Goal: Information Seeking & Learning: Learn about a topic

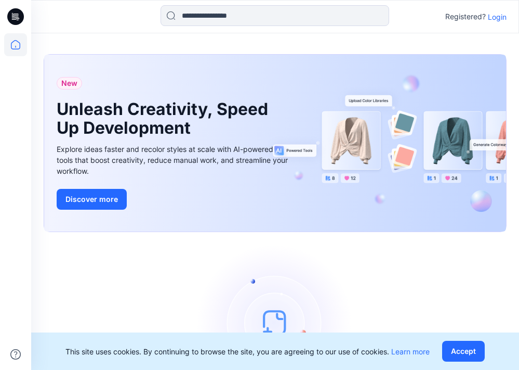
click at [500, 18] on p "Login" at bounding box center [497, 16] width 19 height 11
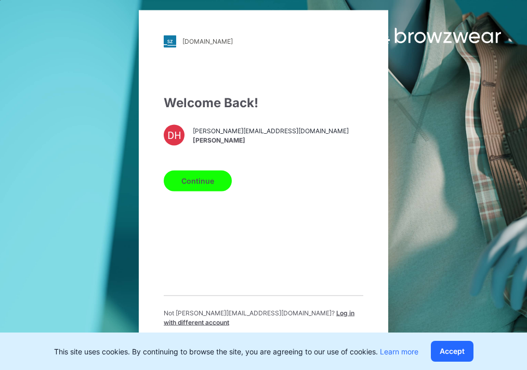
click at [208, 185] on button "Continue" at bounding box center [198, 180] width 68 height 21
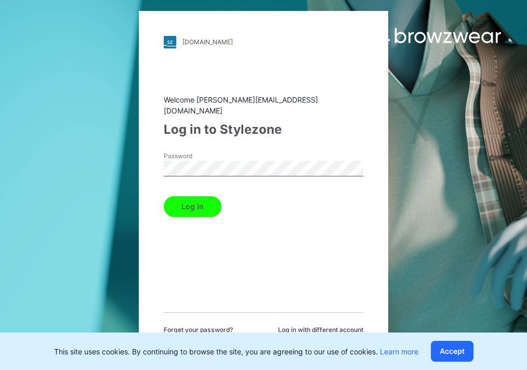
click at [199, 198] on button "Log in" at bounding box center [193, 206] width 58 height 21
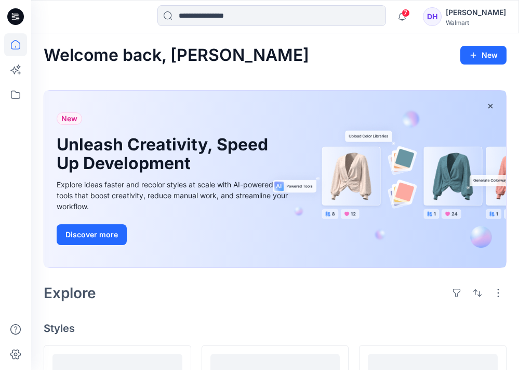
scroll to position [347, 0]
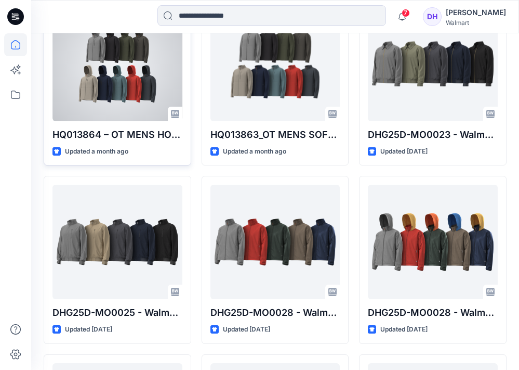
click at [142, 76] on div at bounding box center [117, 64] width 130 height 114
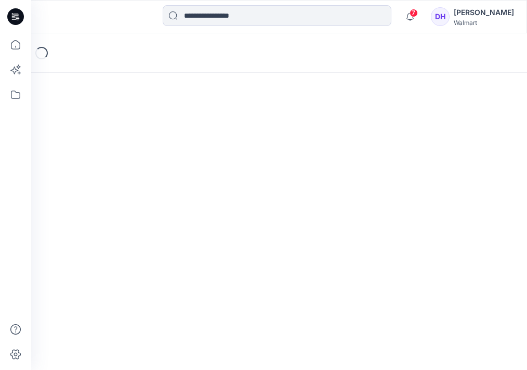
click at [142, 76] on div "Loading..." at bounding box center [279, 201] width 496 height 336
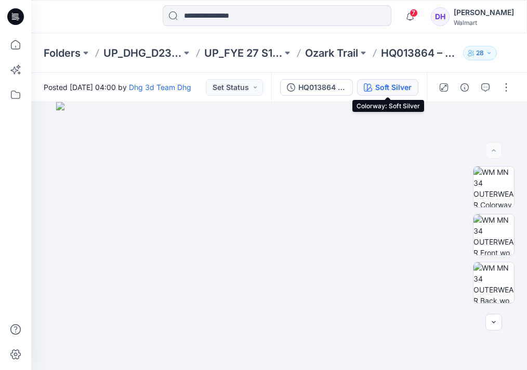
click at [400, 94] on button "Soft Silver" at bounding box center [387, 87] width 61 height 17
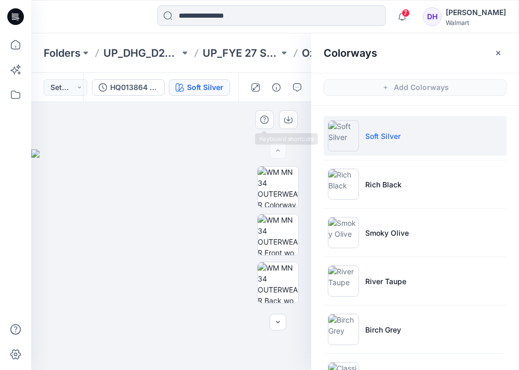
click at [204, 123] on div at bounding box center [175, 236] width 288 height 268
click at [492, 56] on button "button" at bounding box center [498, 53] width 17 height 17
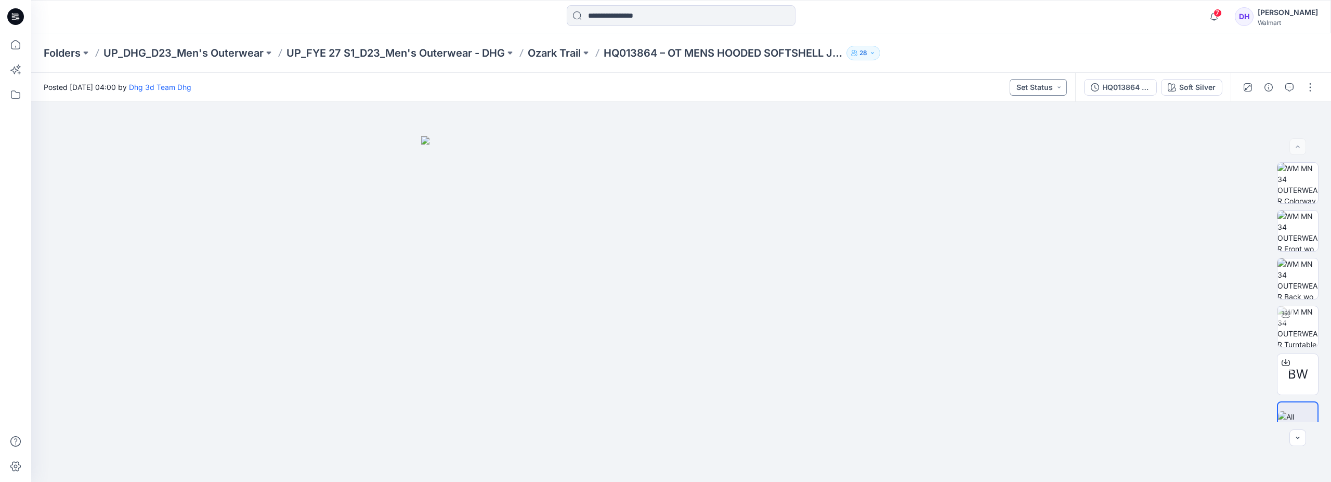
click at [519, 87] on button "Set Status" at bounding box center [1037, 87] width 57 height 17
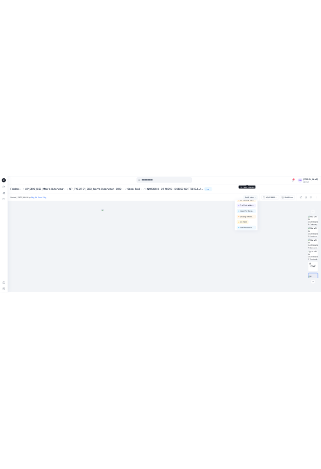
scroll to position [131, 0]
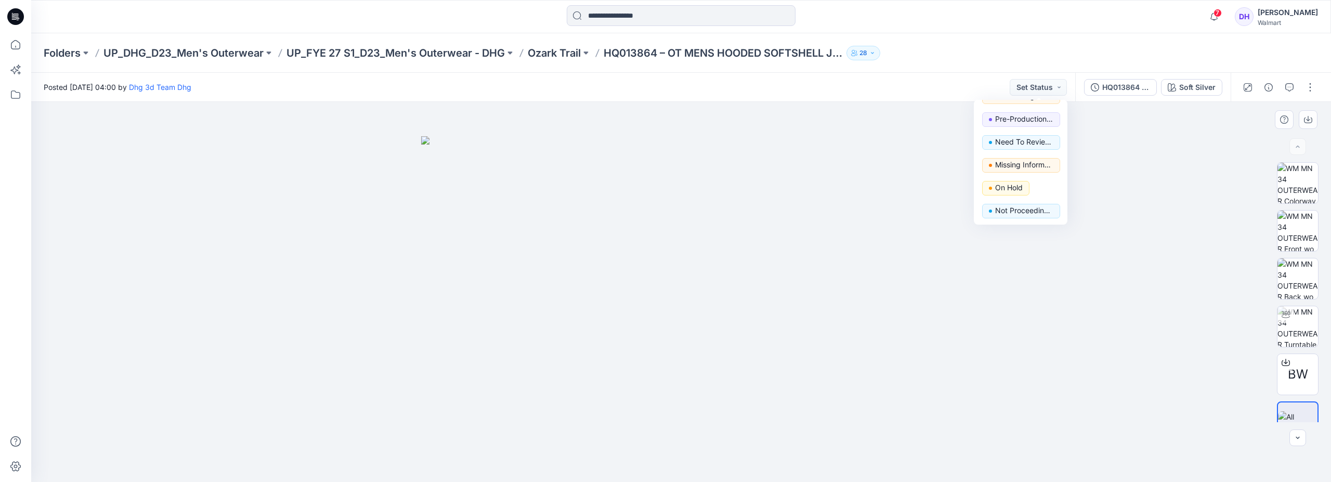
click at [519, 176] on div at bounding box center [680, 292] width 1299 height 380
click at [519, 90] on icon "button" at bounding box center [1247, 87] width 8 height 8
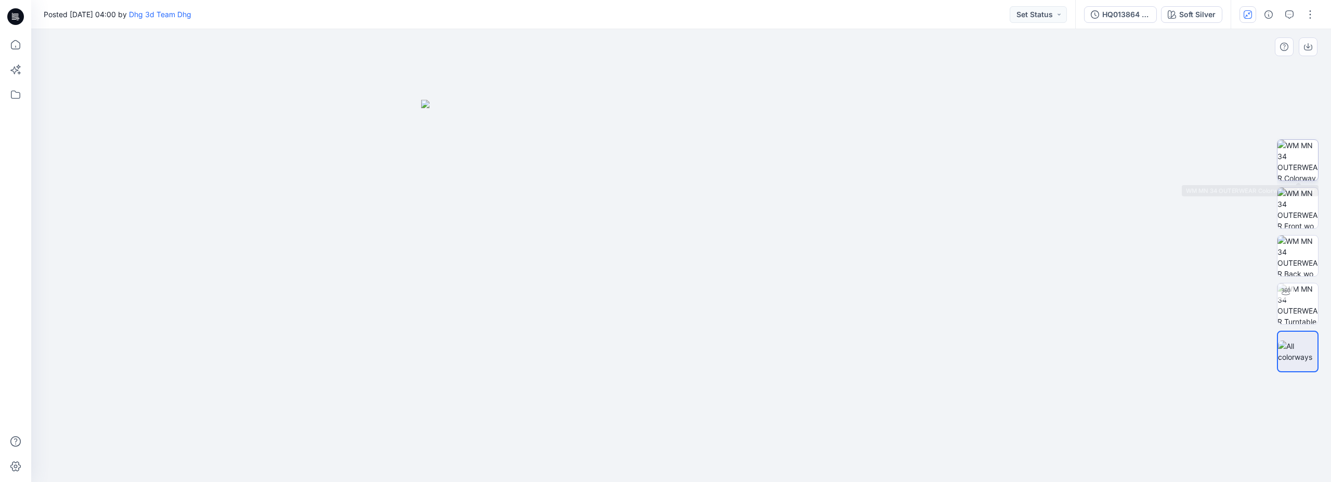
click at [519, 161] on img at bounding box center [1297, 160] width 41 height 41
drag, startPoint x: 716, startPoint y: 134, endPoint x: 693, endPoint y: 276, distance: 143.6
click at [519, 276] on img at bounding box center [681, 255] width 491 height 453
drag, startPoint x: 770, startPoint y: 89, endPoint x: 774, endPoint y: 186, distance: 96.2
click at [519, 186] on img at bounding box center [681, 255] width 520 height 453
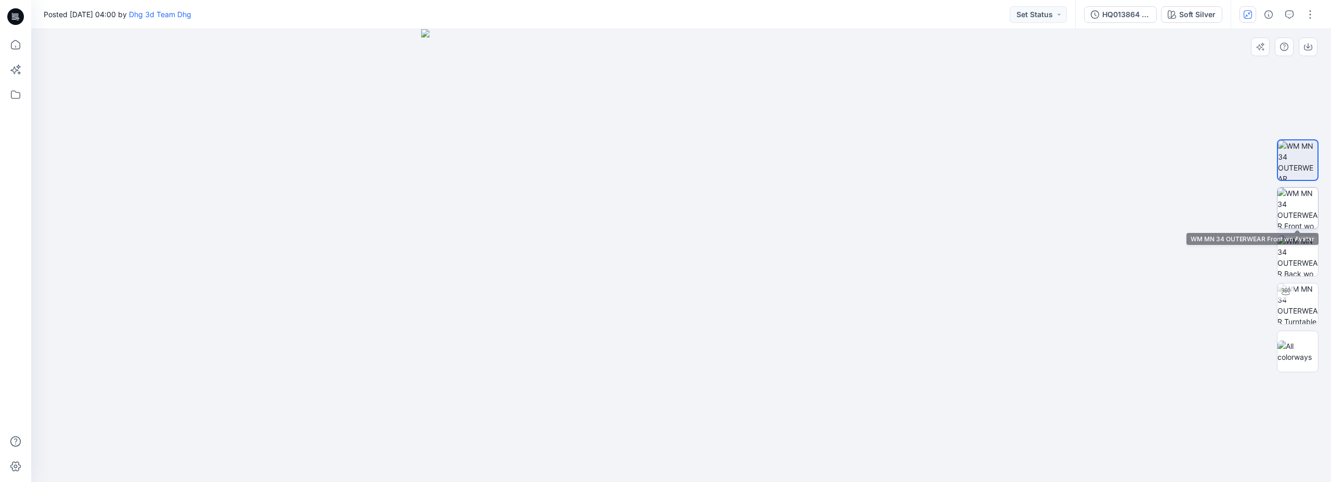
click at [519, 198] on img at bounding box center [1297, 208] width 41 height 41
drag, startPoint x: 722, startPoint y: 149, endPoint x: 691, endPoint y: 306, distance: 160.1
click at [519, 306] on img at bounding box center [681, 255] width 520 height 453
drag, startPoint x: 840, startPoint y: 54, endPoint x: 757, endPoint y: 261, distance: 223.6
click at [519, 270] on img at bounding box center [681, 255] width 520 height 453
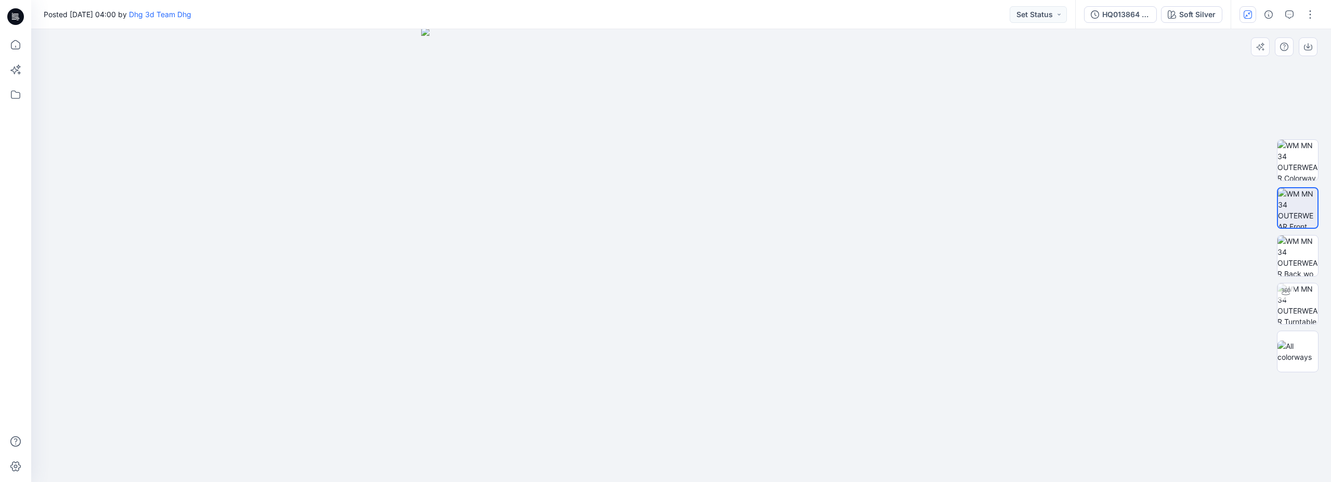
click at [374, 120] on div at bounding box center [680, 255] width 1299 height 453
drag, startPoint x: 841, startPoint y: 110, endPoint x: 837, endPoint y: 220, distance: 109.7
click at [519, 220] on img at bounding box center [681, 255] width 520 height 453
drag, startPoint x: 717, startPoint y: 155, endPoint x: 713, endPoint y: 223, distance: 68.2
click at [519, 223] on img at bounding box center [681, 255] width 520 height 453
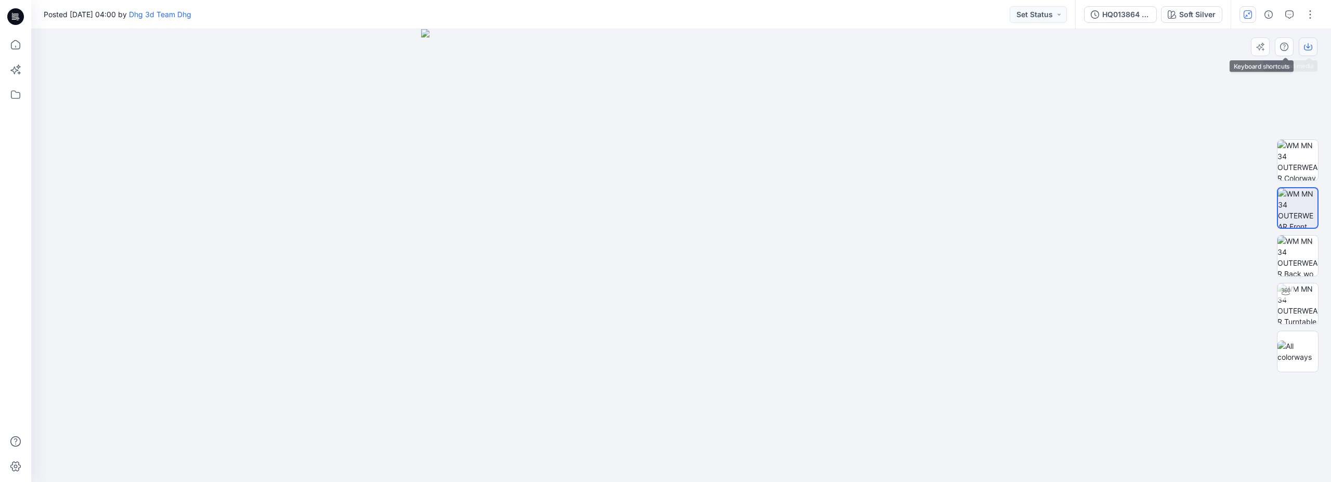
click at [519, 43] on icon "button" at bounding box center [1308, 47] width 8 height 8
drag, startPoint x: 693, startPoint y: 132, endPoint x: 758, endPoint y: 147, distance: 66.6
click at [519, 231] on img at bounding box center [681, 255] width 453 height 453
click at [519, 204] on img at bounding box center [1298, 208] width 40 height 40
click at [519, 156] on img at bounding box center [1297, 160] width 41 height 41
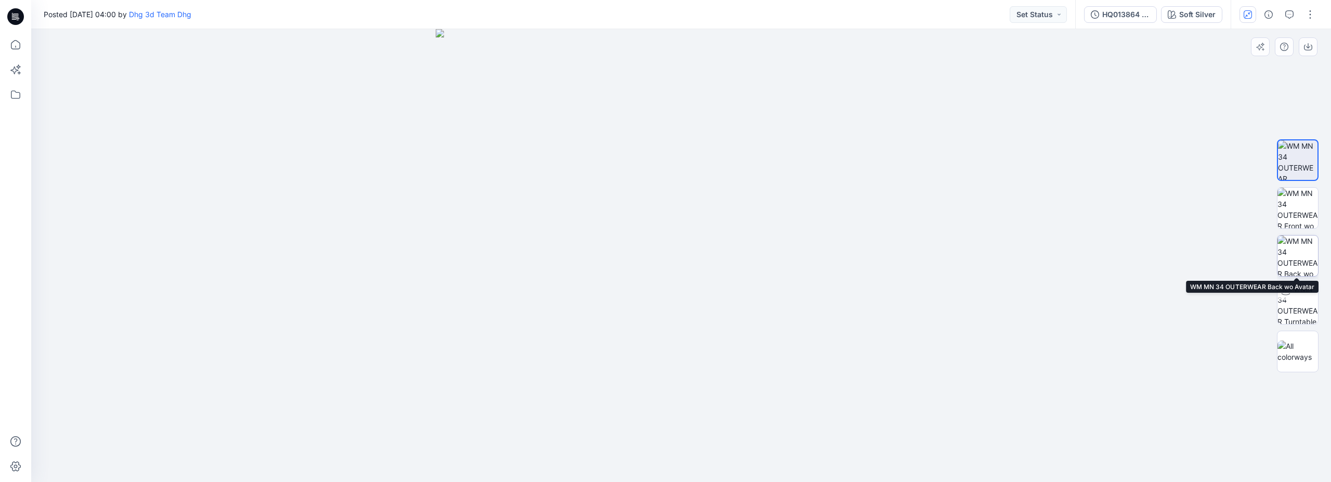
click at [519, 240] on img at bounding box center [1297, 255] width 41 height 41
drag, startPoint x: 731, startPoint y: 123, endPoint x: 725, endPoint y: 289, distance: 166.4
click at [519, 289] on img at bounding box center [681, 255] width 453 height 453
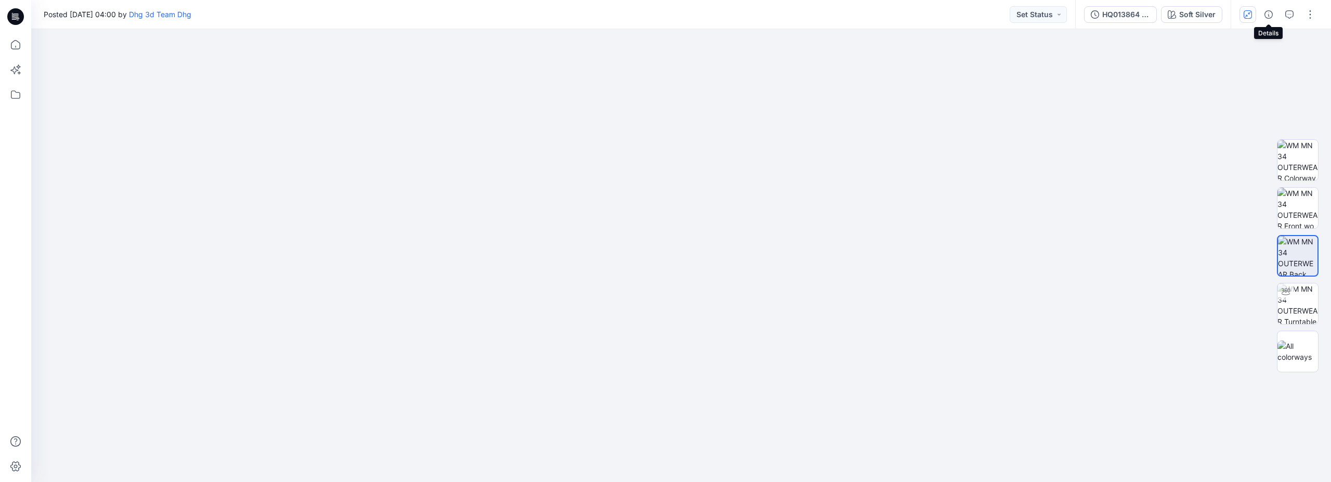
click at [519, 14] on icon "button" at bounding box center [1247, 14] width 8 height 8
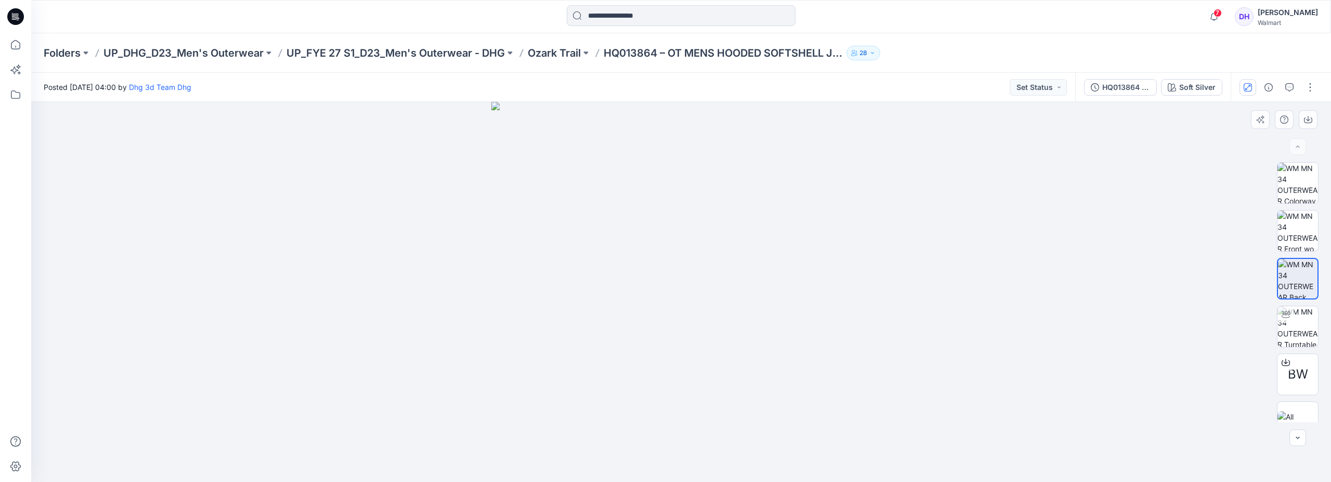
drag, startPoint x: 876, startPoint y: 142, endPoint x: 903, endPoint y: 221, distance: 83.7
click at [519, 228] on div at bounding box center [680, 292] width 1299 height 380
click at [519, 36] on div "Folders UP_DHG_D23_Men's Outerwear UP_FYE 27 S1_D23_Men's Outerwear - DHG Ozark…" at bounding box center [680, 53] width 1299 height 40
click at [447, 58] on p "UP_FYE 27 S1_D23_Men's Outerwear - DHG" at bounding box center [395, 53] width 218 height 15
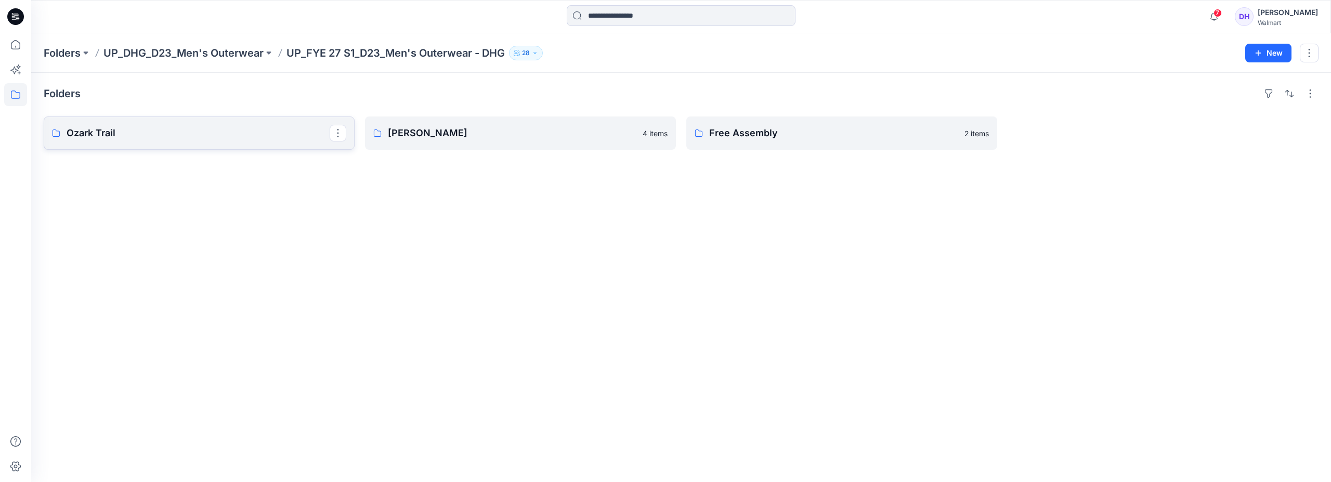
click at [183, 136] on p "Ozark Trail" at bounding box center [198, 133] width 263 height 15
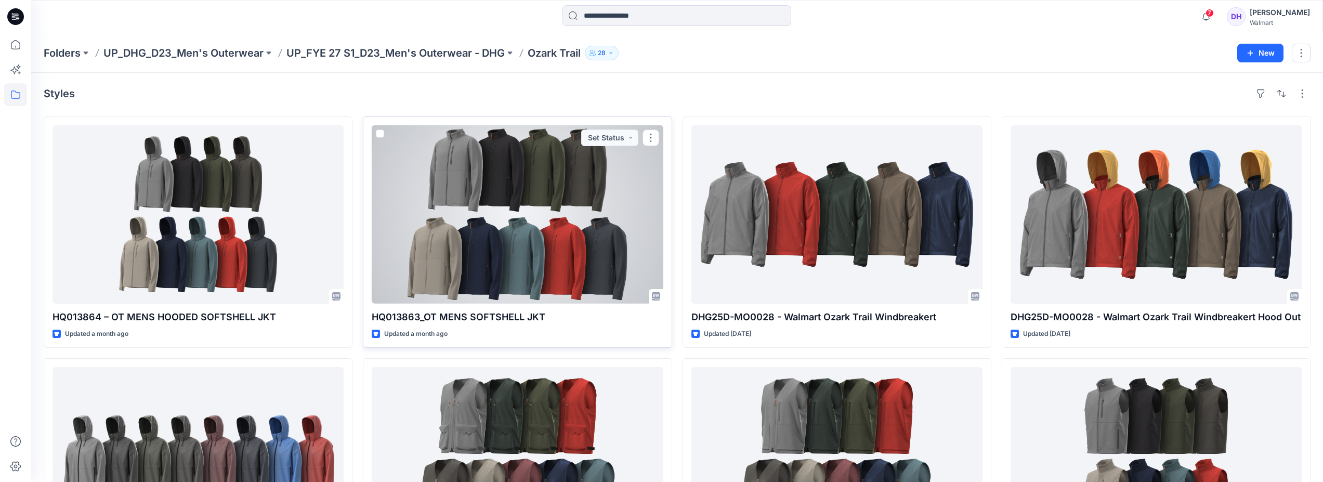
click at [519, 207] on div at bounding box center [517, 214] width 291 height 178
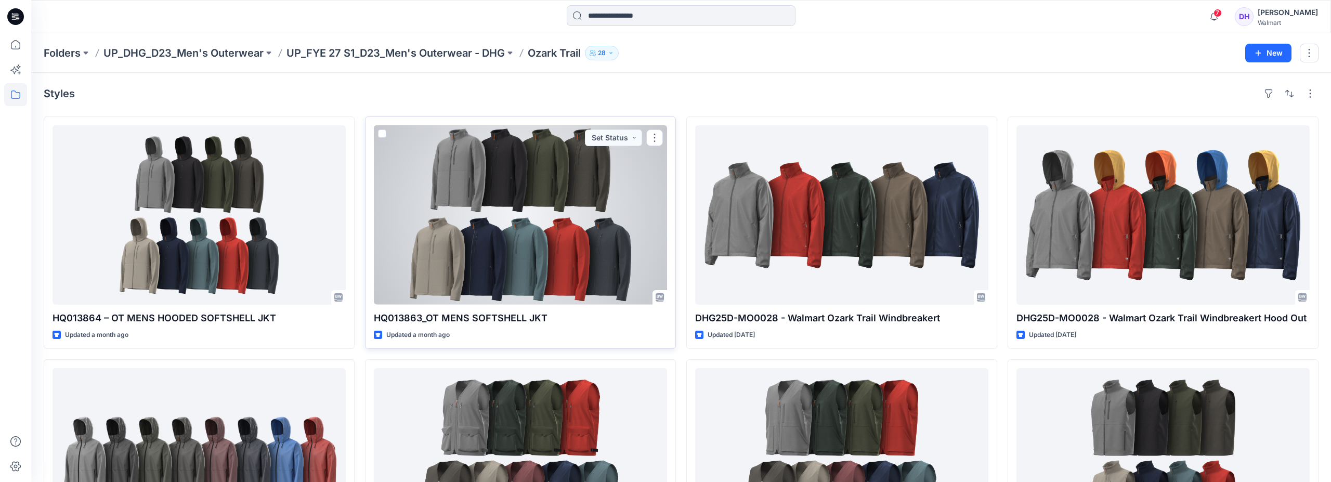
click at [519, 207] on div "Folders UP_DHG_D23_Men's Outerwear UP_FYE 27 S1_D23_Men's Outerwear - DHG Ozark…" at bounding box center [680, 318] width 1299 height 571
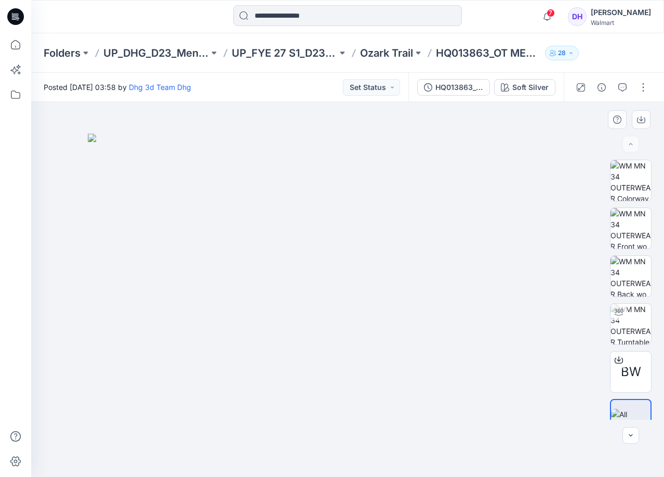
drag, startPoint x: 387, startPoint y: 270, endPoint x: 353, endPoint y: 295, distance: 41.6
click at [387, 270] on img at bounding box center [348, 306] width 520 height 344
click at [509, 82] on button "Soft Silver" at bounding box center [524, 87] width 61 height 17
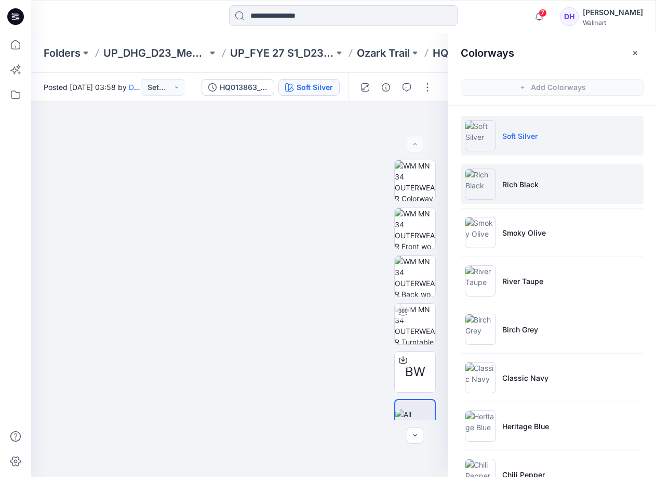
click at [519, 183] on li "Rich Black" at bounding box center [552, 184] width 183 height 40
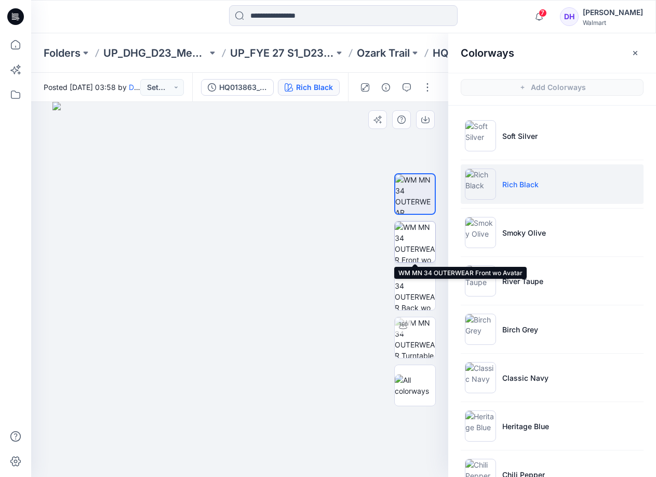
click at [423, 243] on img at bounding box center [415, 241] width 41 height 41
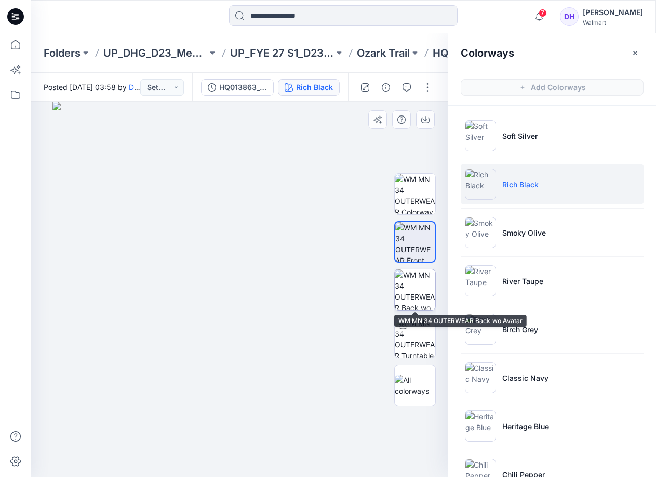
click at [417, 282] on img at bounding box center [415, 289] width 41 height 41
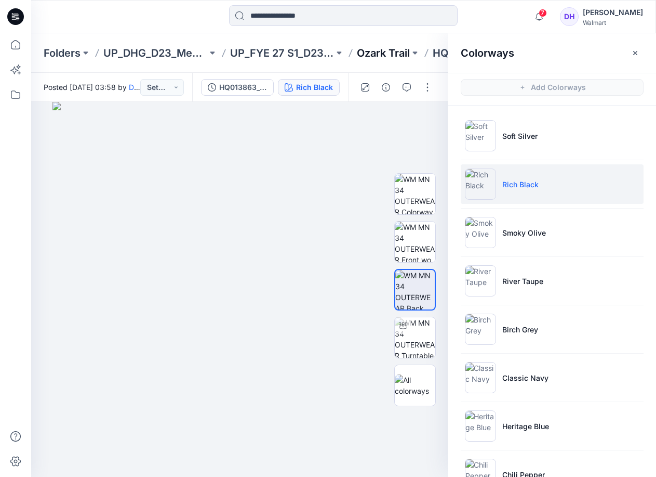
click at [389, 48] on p "Ozark Trail" at bounding box center [383, 53] width 53 height 15
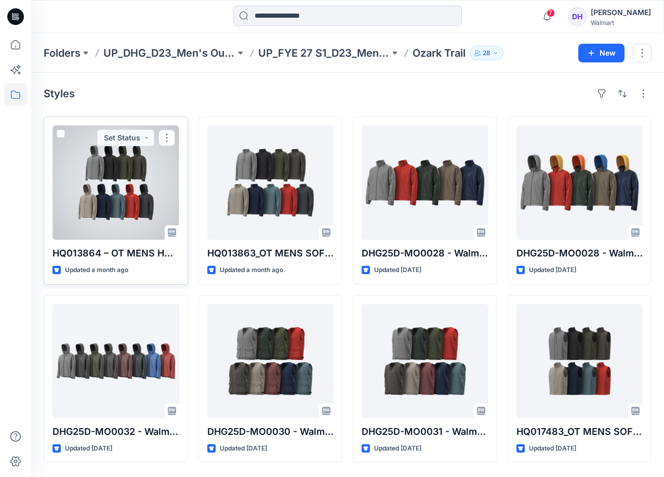
click at [97, 196] on div at bounding box center [115, 182] width 127 height 114
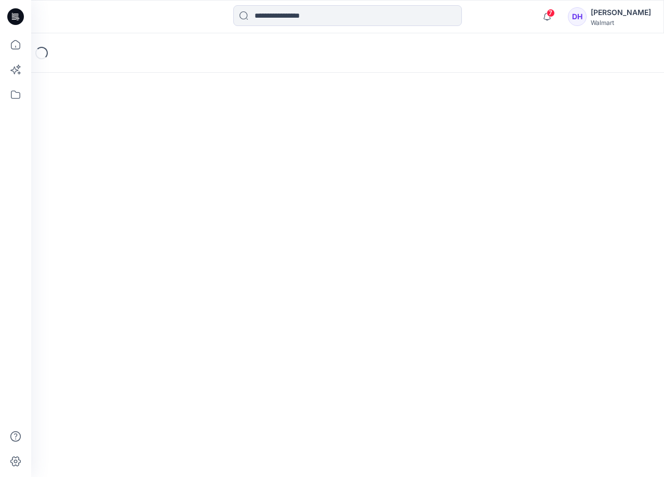
click at [97, 196] on div "Loading..." at bounding box center [347, 254] width 633 height 443
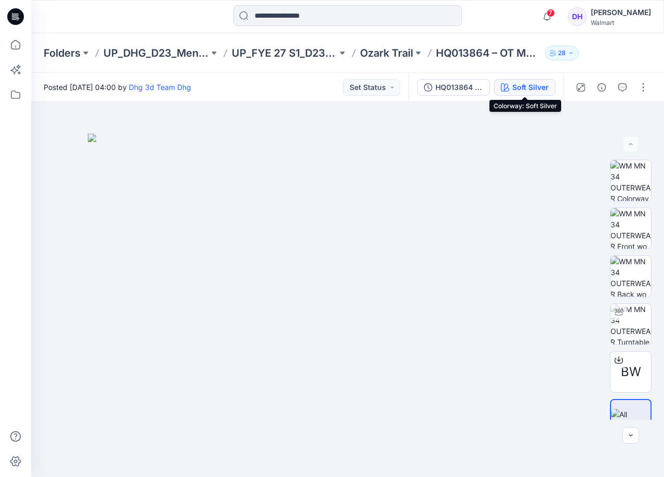
click at [515, 87] on div "Soft Silver" at bounding box center [530, 87] width 36 height 11
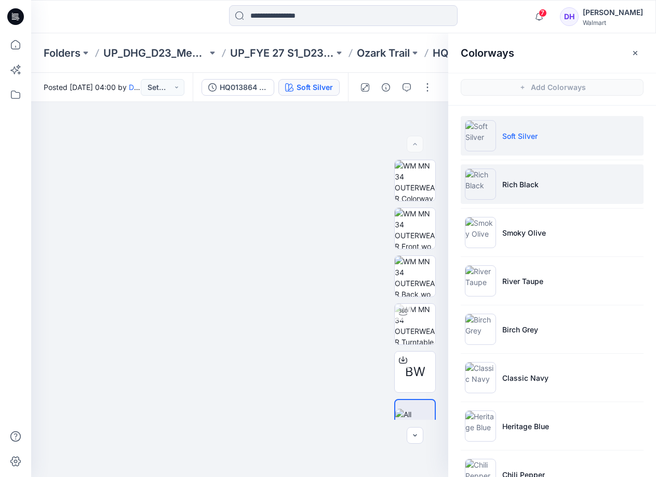
click at [519, 177] on li "Rich Black" at bounding box center [552, 184] width 183 height 40
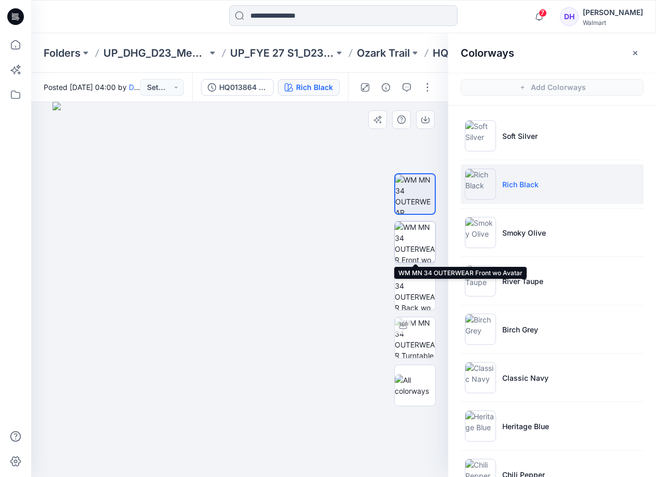
click at [416, 240] on img at bounding box center [415, 241] width 41 height 41
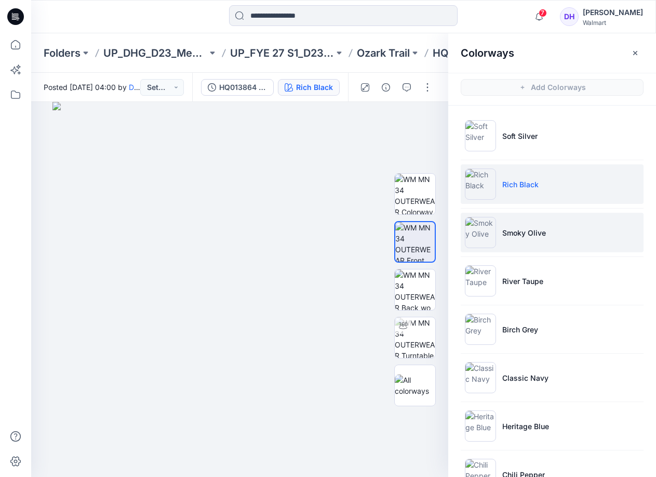
click at [483, 235] on img at bounding box center [480, 232] width 31 height 31
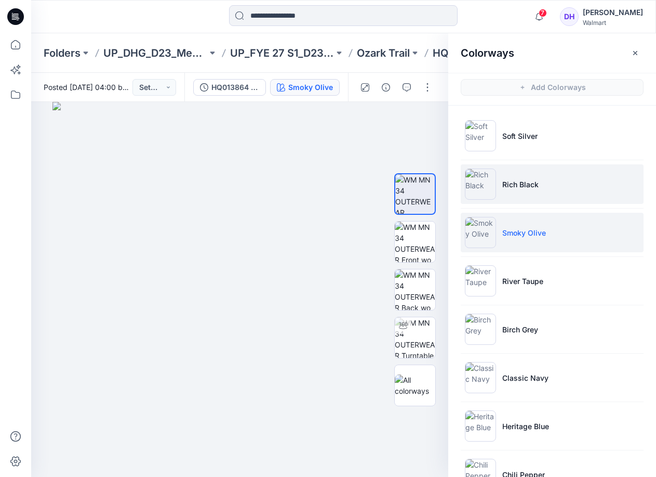
click at [519, 175] on li "Rich Black" at bounding box center [552, 184] width 183 height 40
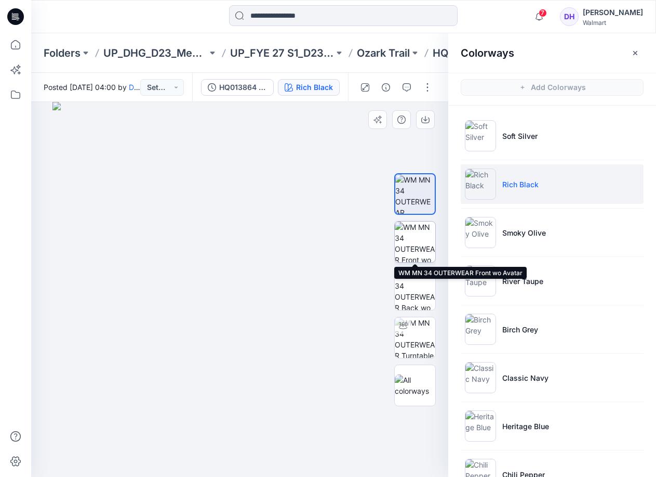
click at [422, 242] on img at bounding box center [415, 241] width 41 height 41
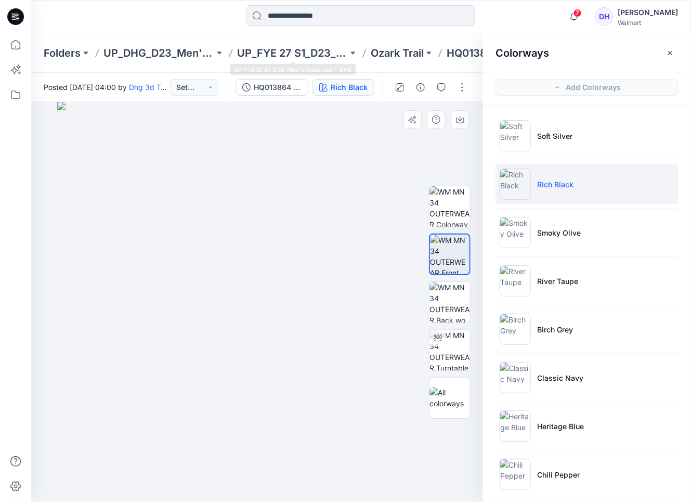
click at [369, 196] on img at bounding box center [257, 302] width 400 height 400
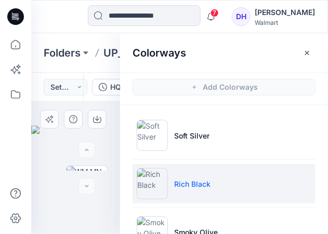
click at [109, 138] on img at bounding box center [75, 182] width 89 height 113
click at [87, 151] on div at bounding box center [86, 150] width 17 height 17
click at [90, 190] on div at bounding box center [86, 186] width 17 height 17
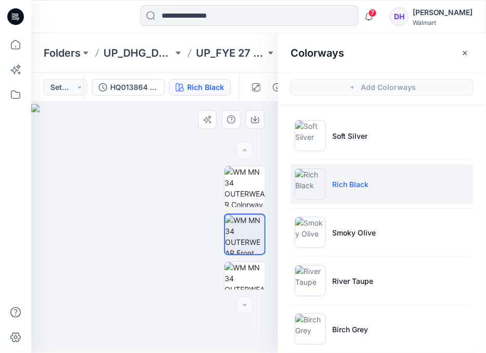
click at [129, 204] on img at bounding box center [154, 228] width 247 height 249
click at [153, 162] on img at bounding box center [154, 228] width 247 height 249
click at [152, 161] on img at bounding box center [154, 228] width 247 height 249
drag, startPoint x: 155, startPoint y: 135, endPoint x: 126, endPoint y: 228, distance: 97.6
click at [132, 242] on img at bounding box center [143, 227] width 269 height 251
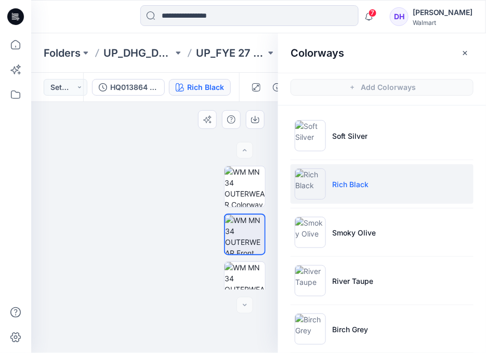
drag, startPoint x: 126, startPoint y: 189, endPoint x: 76, endPoint y: 228, distance: 63.3
click at [76, 228] on img at bounding box center [143, 227] width 269 height 251
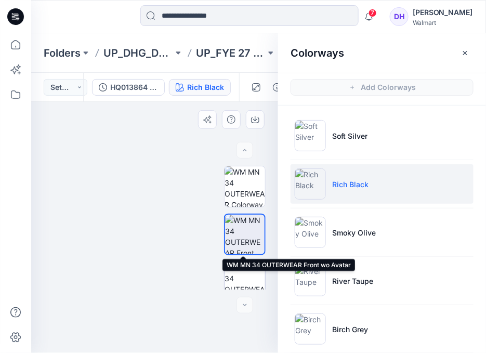
click at [245, 273] on img at bounding box center [245, 282] width 41 height 41
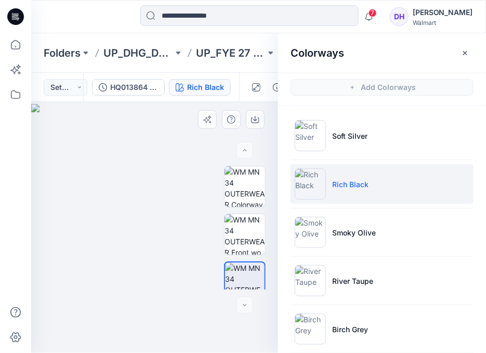
drag, startPoint x: 156, startPoint y: 139, endPoint x: 116, endPoint y: 151, distance: 41.6
click at [116, 151] on img at bounding box center [154, 228] width 247 height 249
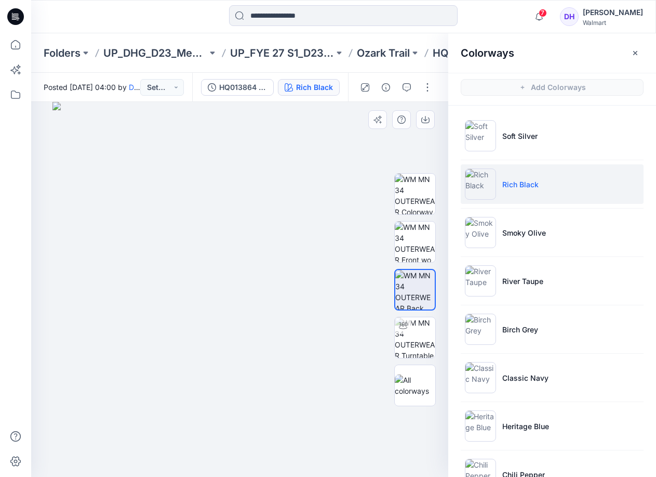
click at [305, 153] on img at bounding box center [239, 289] width 375 height 375
drag, startPoint x: 408, startPoint y: 229, endPoint x: 397, endPoint y: 232, distance: 11.0
click at [408, 229] on img at bounding box center [415, 241] width 41 height 41
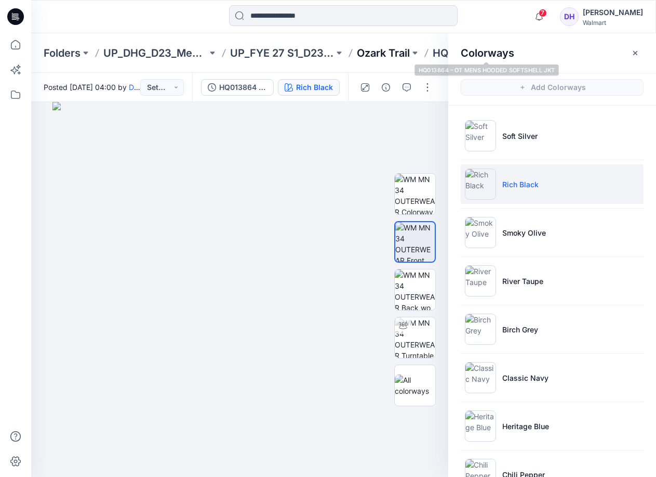
click at [396, 57] on p "Ozark Trail" at bounding box center [383, 53] width 53 height 15
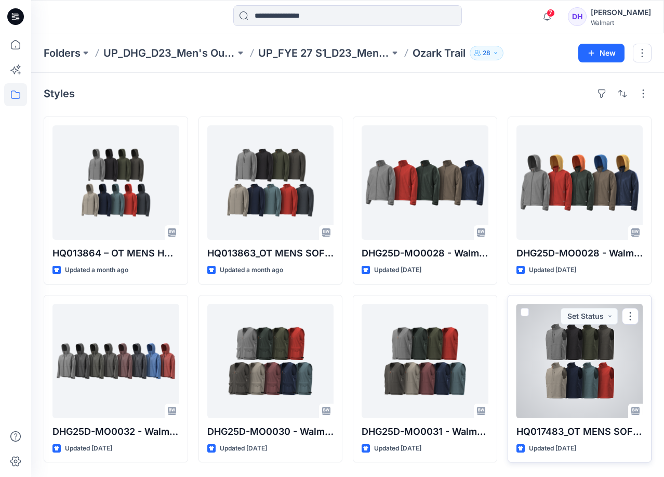
click at [519, 334] on div at bounding box center [580, 361] width 127 height 114
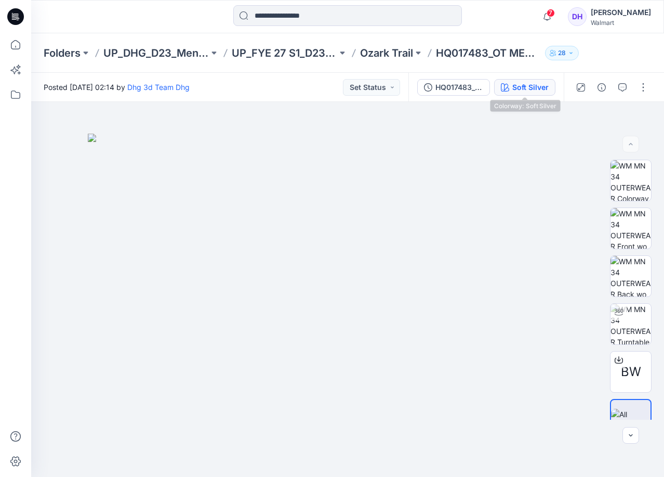
click at [519, 88] on div "Soft Silver" at bounding box center [530, 87] width 36 height 11
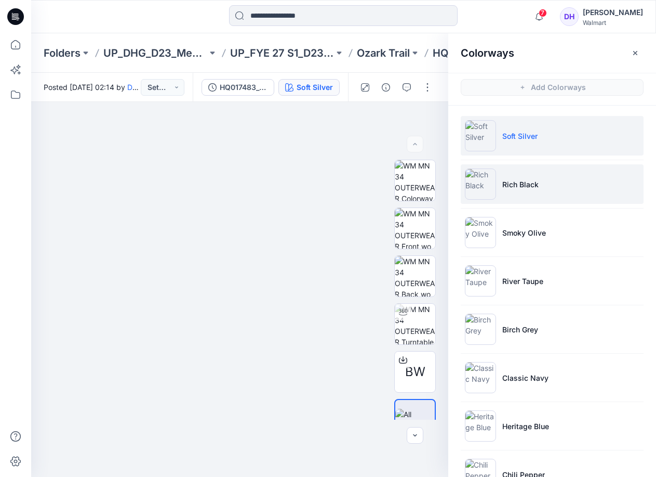
click at [519, 169] on li "Rich Black" at bounding box center [552, 184] width 183 height 40
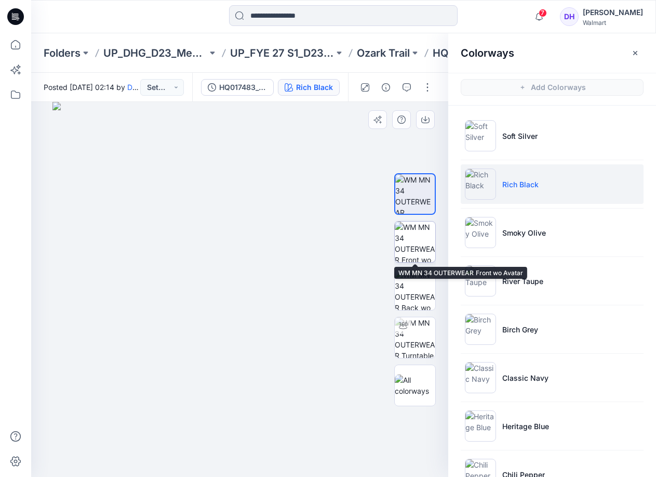
click at [402, 235] on img at bounding box center [415, 241] width 41 height 41
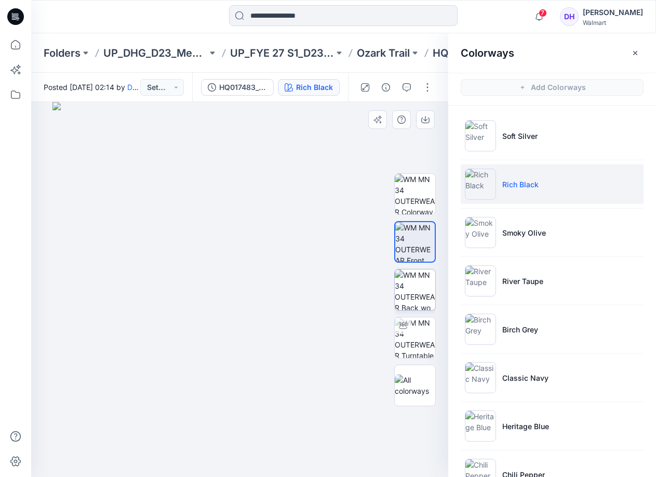
drag, startPoint x: 397, startPoint y: 279, endPoint x: 402, endPoint y: 278, distance: 5.7
click at [397, 279] on img at bounding box center [415, 289] width 41 height 41
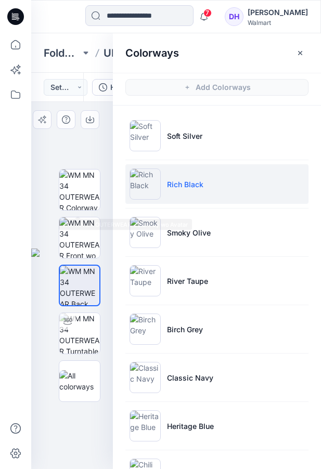
click at [74, 139] on div at bounding box center [72, 289] width 82 height 375
click at [296, 51] on icon "button" at bounding box center [300, 53] width 8 height 8
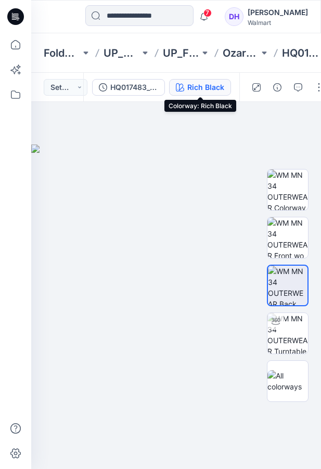
click at [186, 90] on button "Rich Black" at bounding box center [200, 87] width 62 height 17
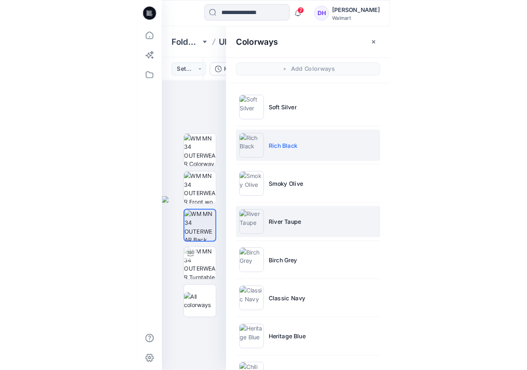
scroll to position [33, 0]
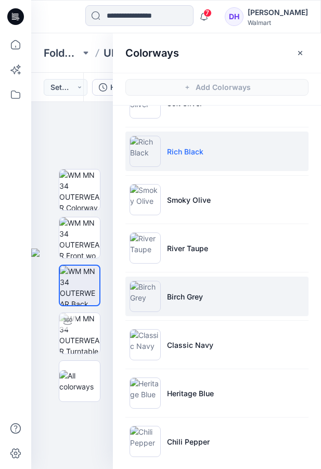
click at [224, 292] on li "Birch Grey" at bounding box center [216, 297] width 183 height 40
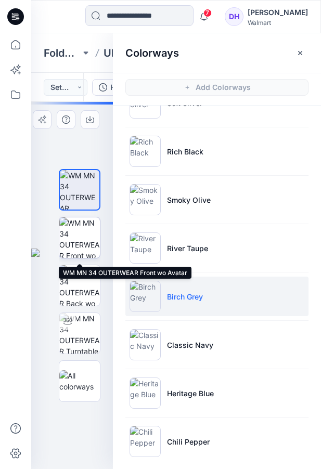
click at [85, 235] on img at bounding box center [79, 237] width 41 height 41
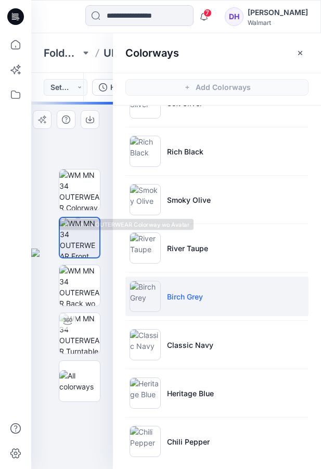
click at [51, 135] on div at bounding box center [72, 289] width 82 height 375
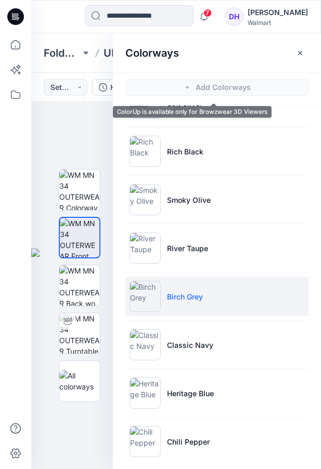
click at [291, 55] on div "Colorways" at bounding box center [217, 52] width 208 height 39
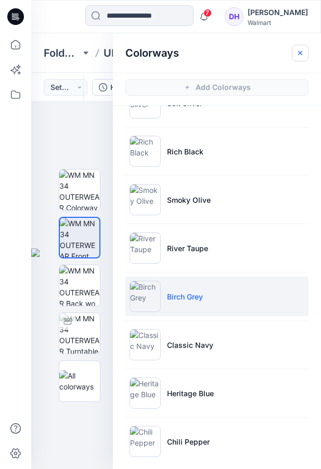
click at [298, 53] on icon "button" at bounding box center [300, 53] width 8 height 8
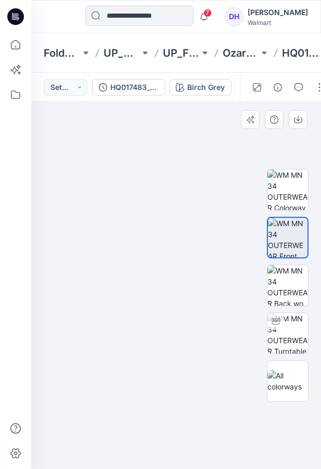
drag, startPoint x: 207, startPoint y: 187, endPoint x: 189, endPoint y: 305, distance: 119.9
click at [189, 305] on img at bounding box center [158, 289] width 520 height 375
click at [156, 200] on img at bounding box center [158, 289] width 520 height 375
